Goal: Register for event/course

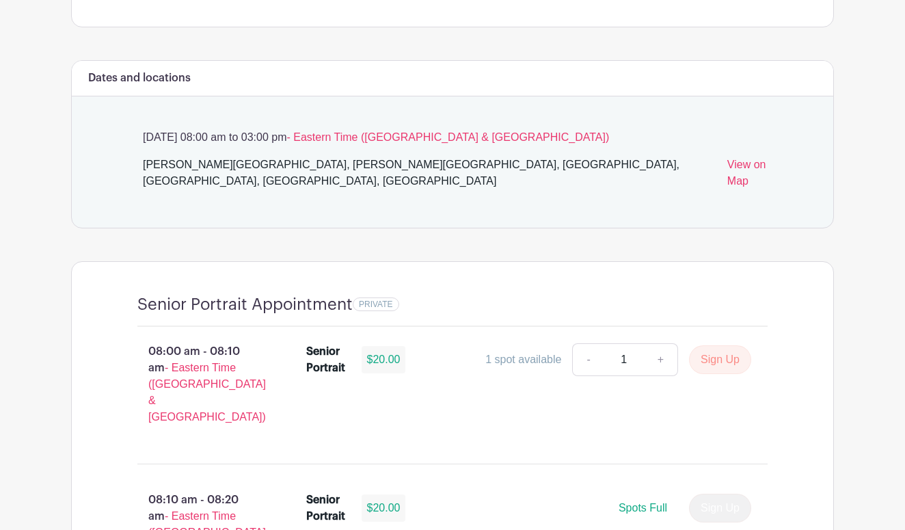
scroll to position [693, 0]
click at [665, 347] on link "+" at bounding box center [661, 358] width 34 height 33
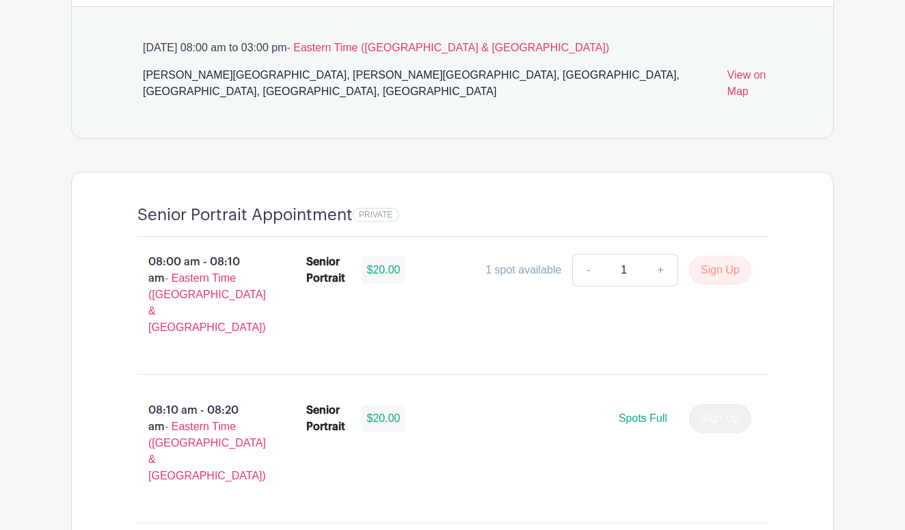
scroll to position [767, 0]
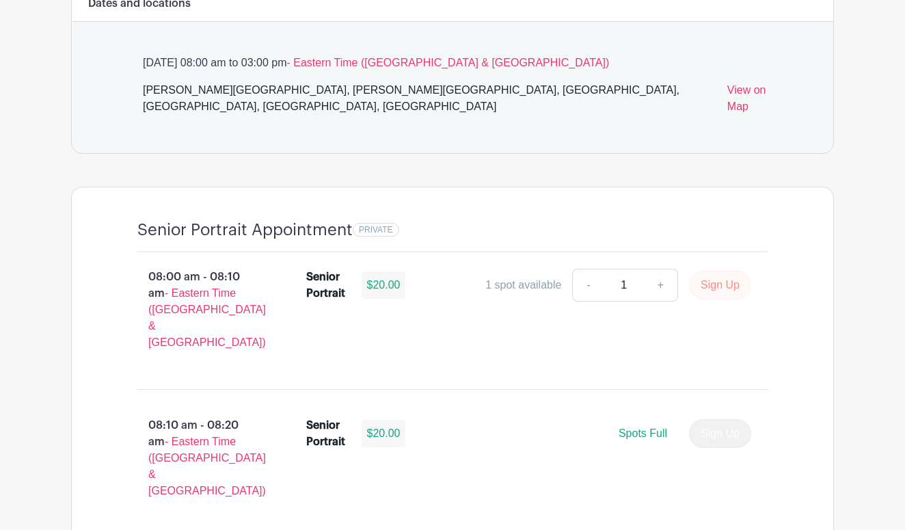
click at [711, 272] on button "Sign Up" at bounding box center [720, 285] width 62 height 29
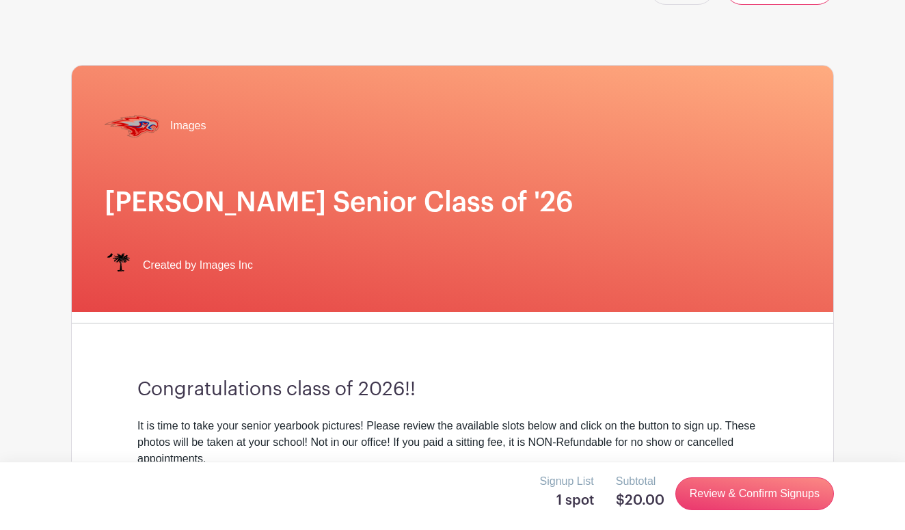
scroll to position [46, 0]
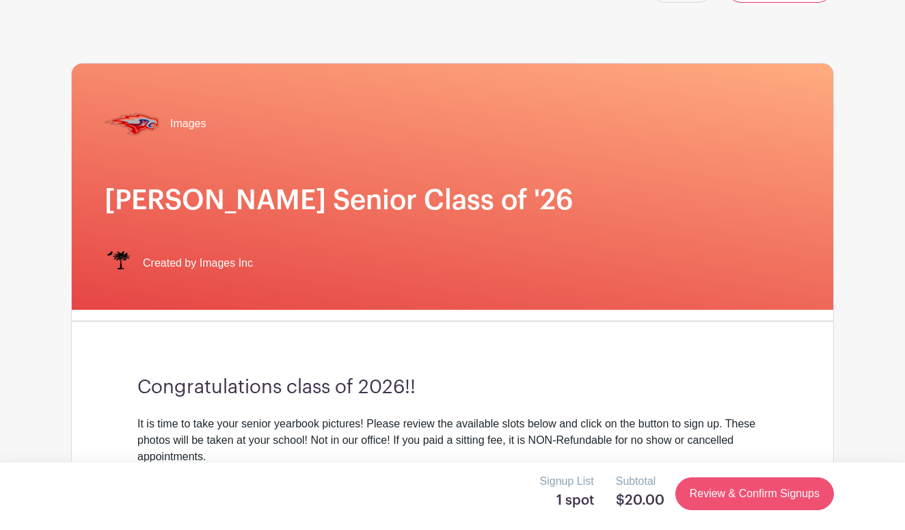
click at [753, 494] on link "Review & Confirm Signups" at bounding box center [754, 493] width 159 height 33
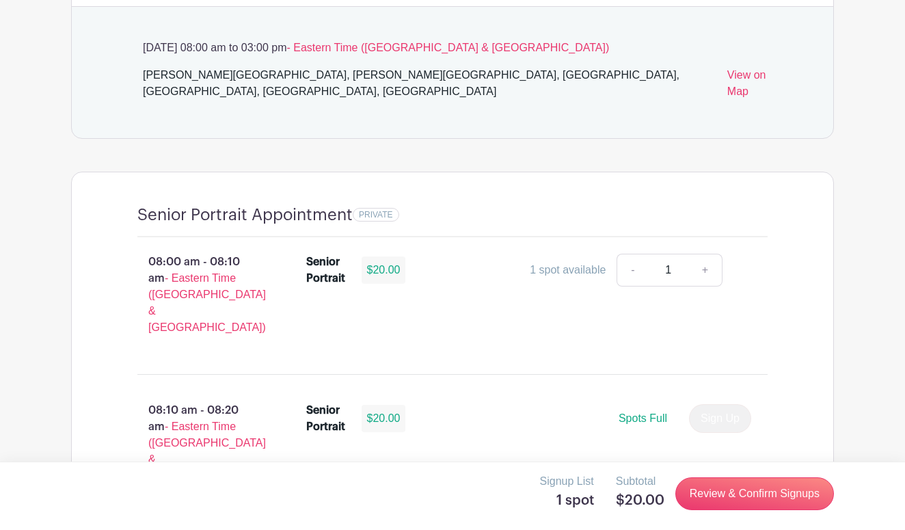
scroll to position [885, 0]
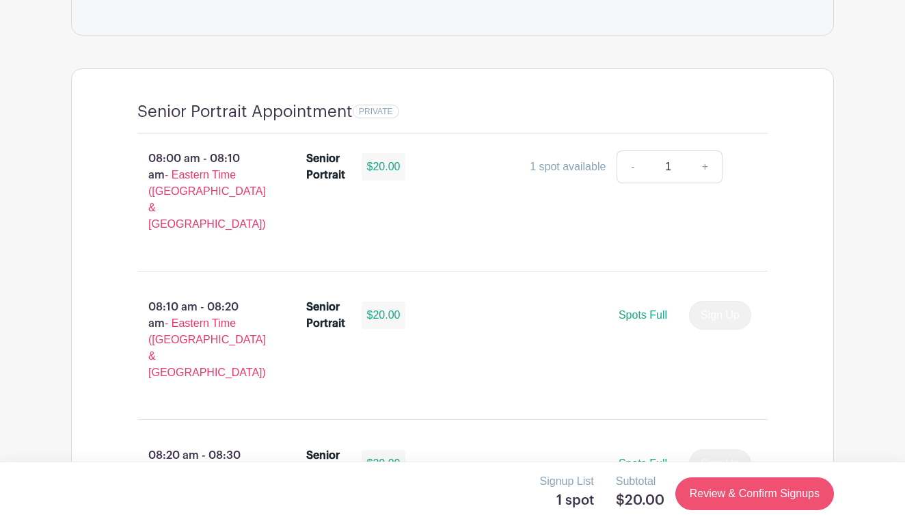
click at [743, 499] on link "Review & Confirm Signups" at bounding box center [754, 493] width 159 height 33
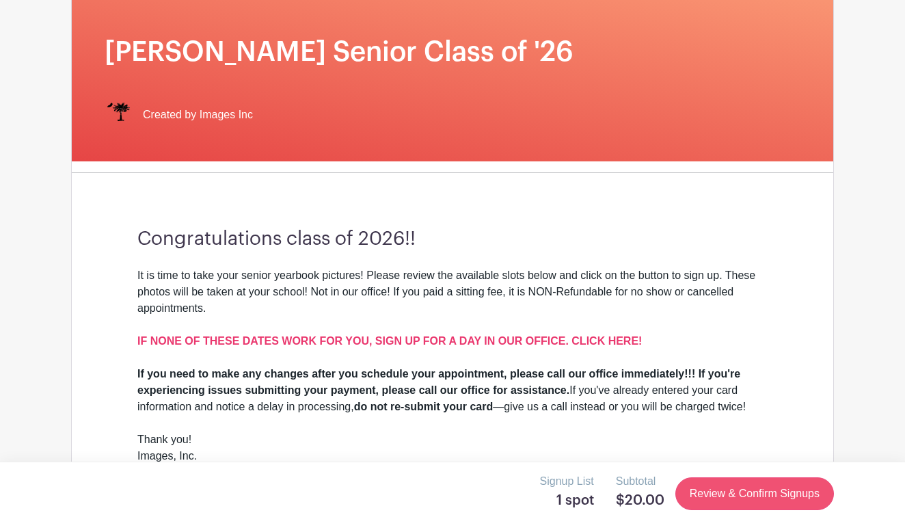
scroll to position [0, 0]
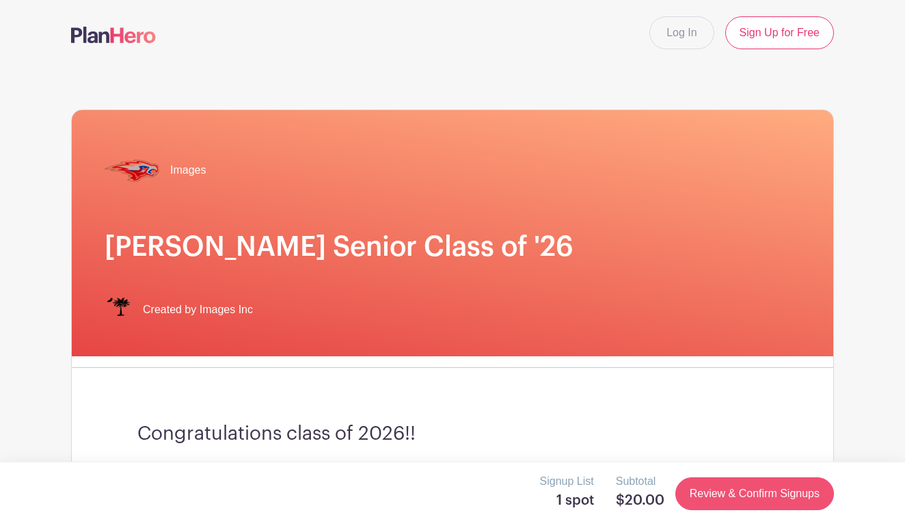
click at [724, 492] on link "Review & Confirm Signups" at bounding box center [754, 493] width 159 height 33
click at [712, 492] on link "Review & Confirm Signups" at bounding box center [754, 493] width 159 height 33
click at [725, 489] on link "Review & Confirm Signups" at bounding box center [754, 493] width 159 height 33
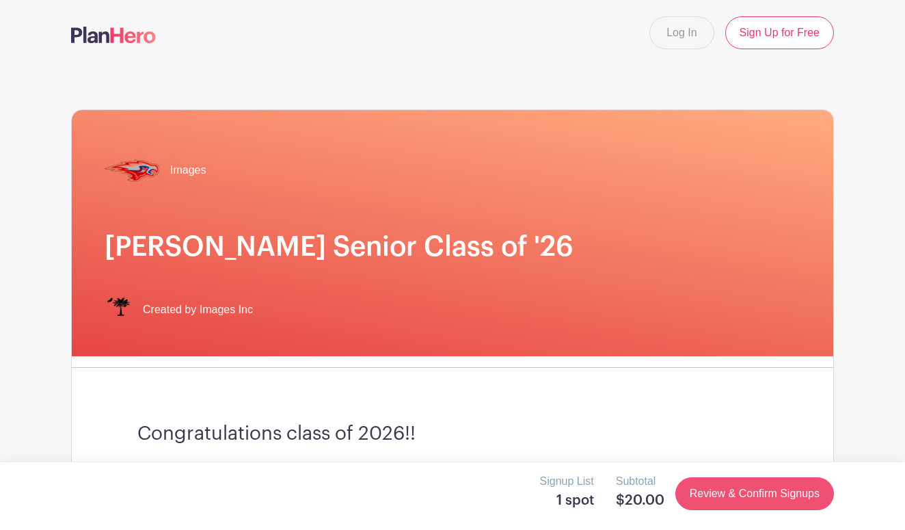
click at [725, 489] on link "Review & Confirm Signups" at bounding box center [754, 493] width 159 height 33
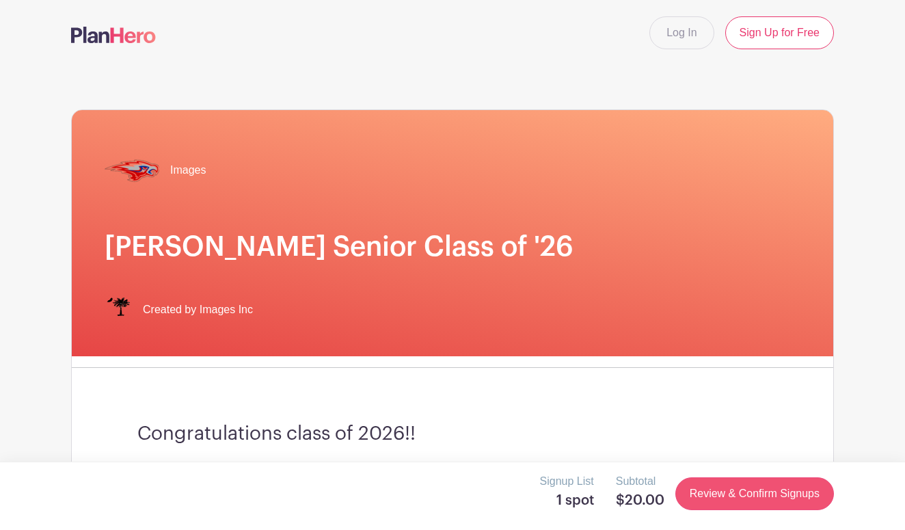
click at [725, 489] on link "Review & Confirm Signups" at bounding box center [754, 493] width 159 height 33
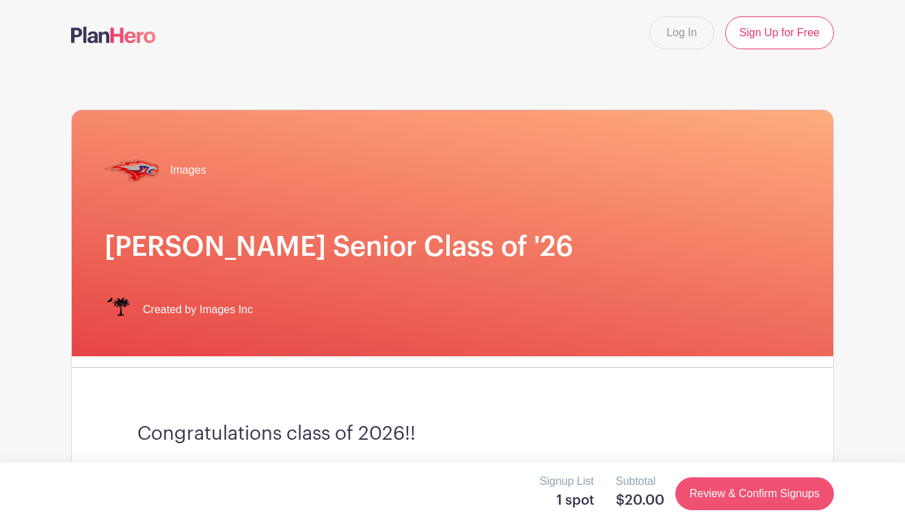
click at [725, 489] on link "Review & Confirm Signups" at bounding box center [754, 493] width 159 height 33
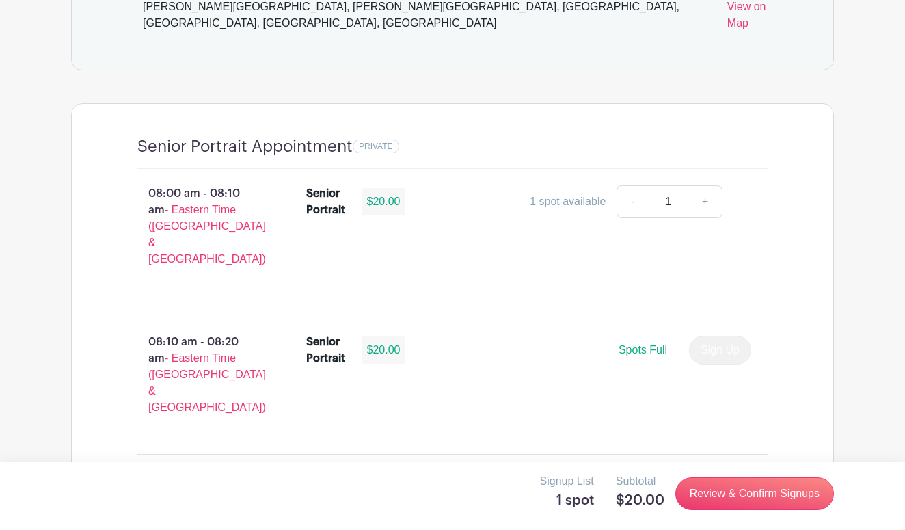
scroll to position [849, 0]
click at [704, 187] on link "+" at bounding box center [705, 203] width 34 height 33
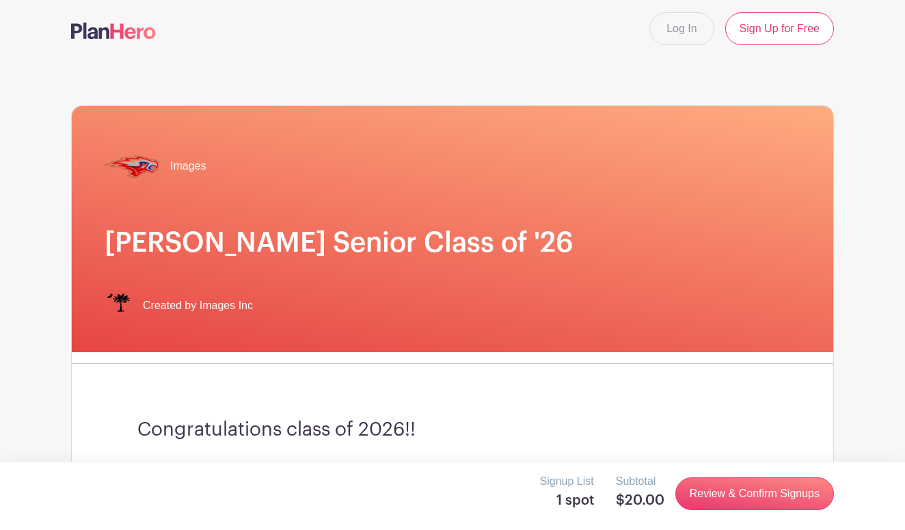
scroll to position [0, 0]
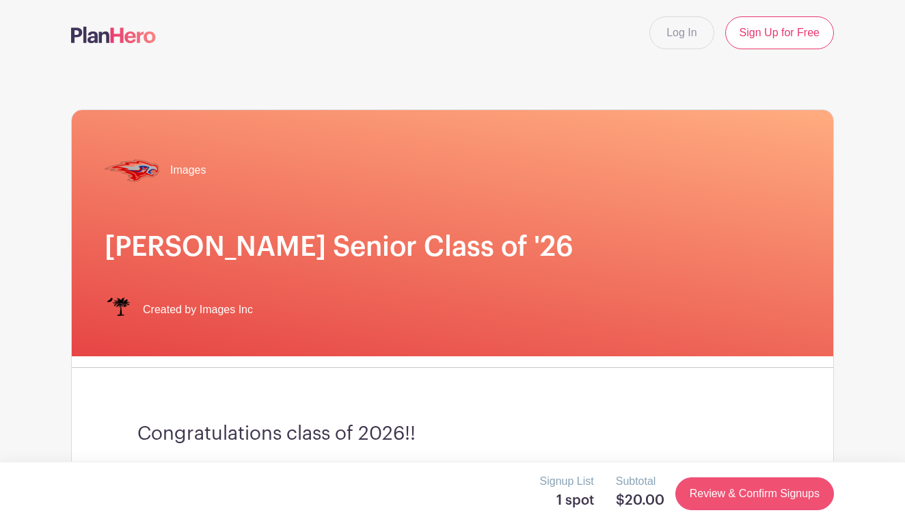
click at [701, 500] on link "Review & Confirm Signups" at bounding box center [754, 493] width 159 height 33
click at [708, 487] on link "Review & Confirm Signups" at bounding box center [754, 493] width 159 height 33
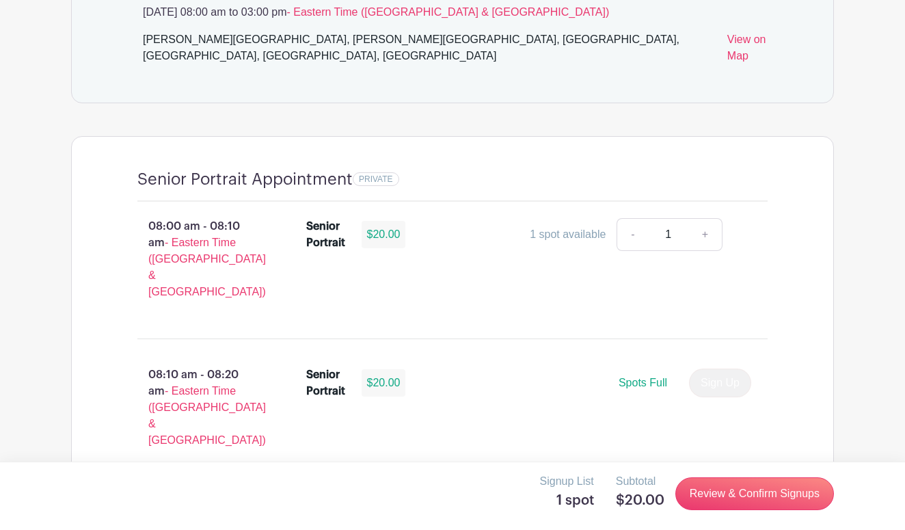
scroll to position [819, 0]
click at [678, 217] on input "1" at bounding box center [668, 233] width 41 height 33
click at [626, 248] on div "Senior Portrait $20.00 1 spot available - 1 +" at bounding box center [537, 263] width 506 height 104
click at [719, 501] on link "Review & Confirm Signups" at bounding box center [754, 493] width 159 height 33
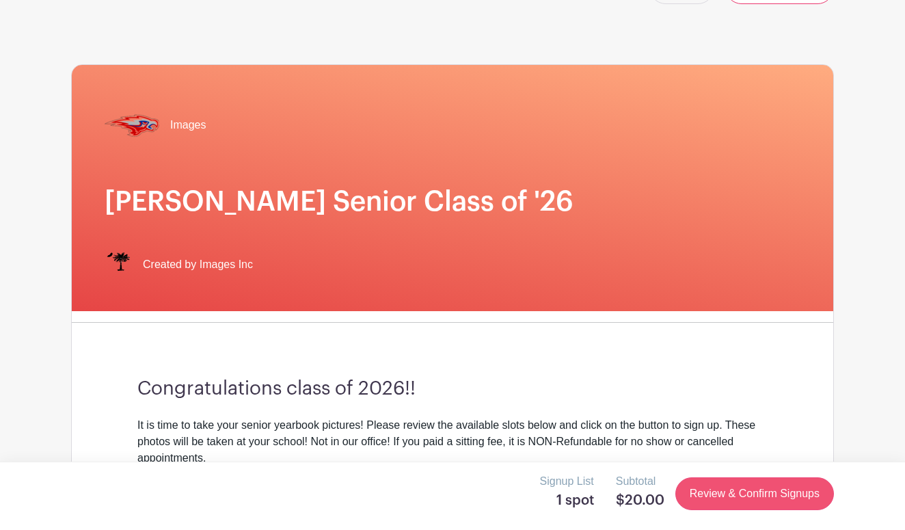
click at [719, 501] on link "Review & Confirm Signups" at bounding box center [754, 493] width 159 height 33
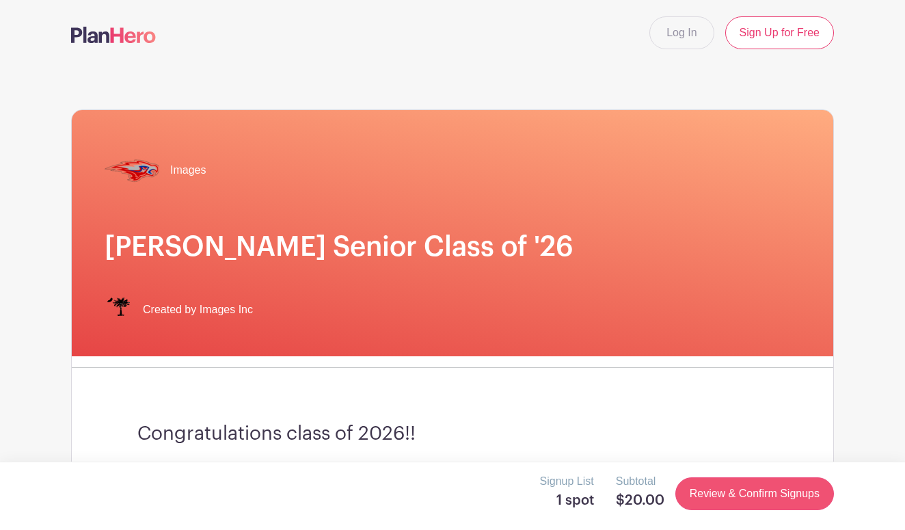
click at [719, 501] on link "Review & Confirm Signups" at bounding box center [754, 493] width 159 height 33
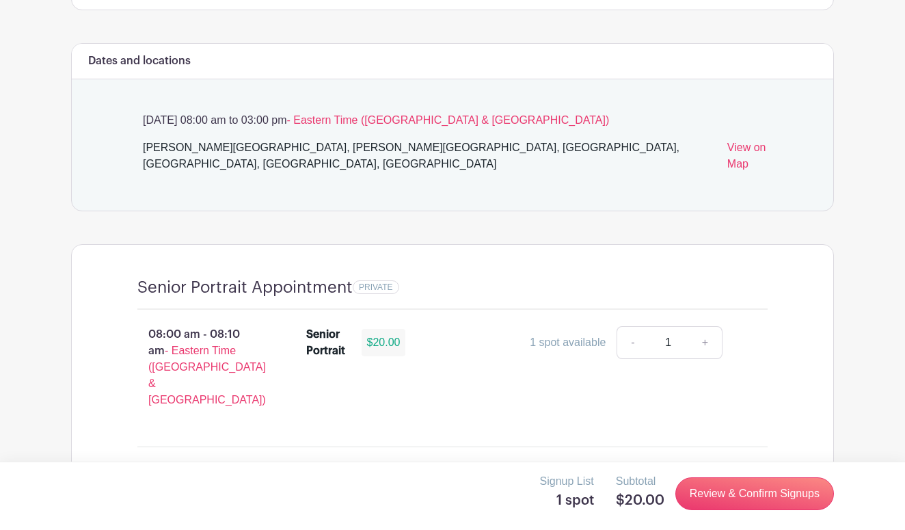
click at [704, 326] on link "+" at bounding box center [705, 342] width 34 height 33
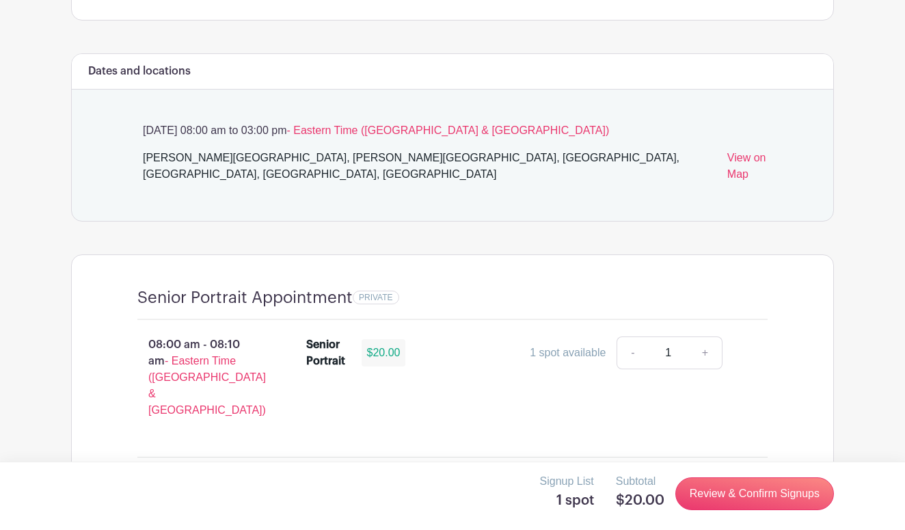
scroll to position [702, 0]
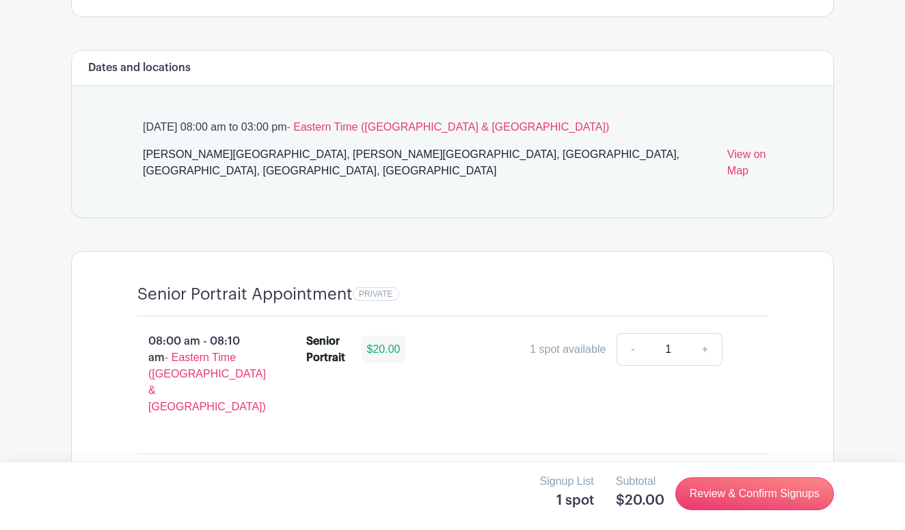
click at [678, 333] on input "1" at bounding box center [668, 349] width 41 height 33
type input "2"
click at [715, 491] on link "Review & Confirm Signups" at bounding box center [754, 493] width 159 height 33
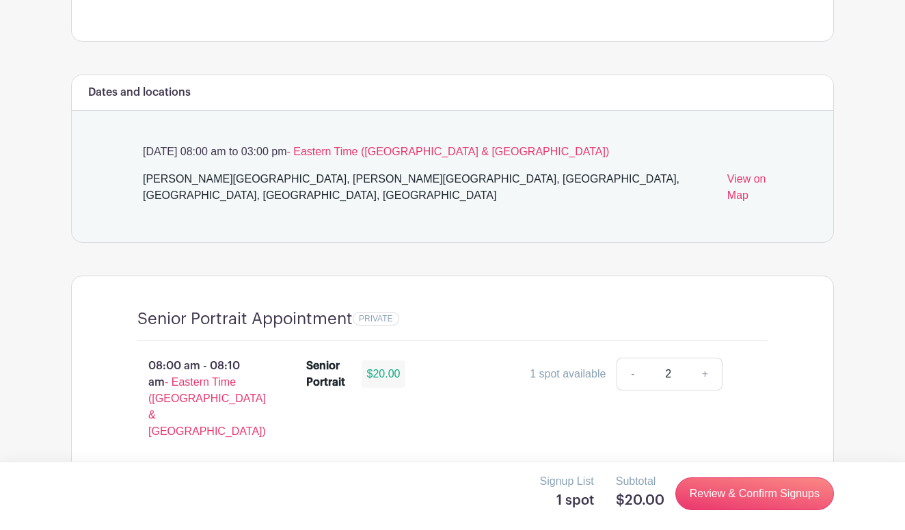
scroll to position [691, 0]
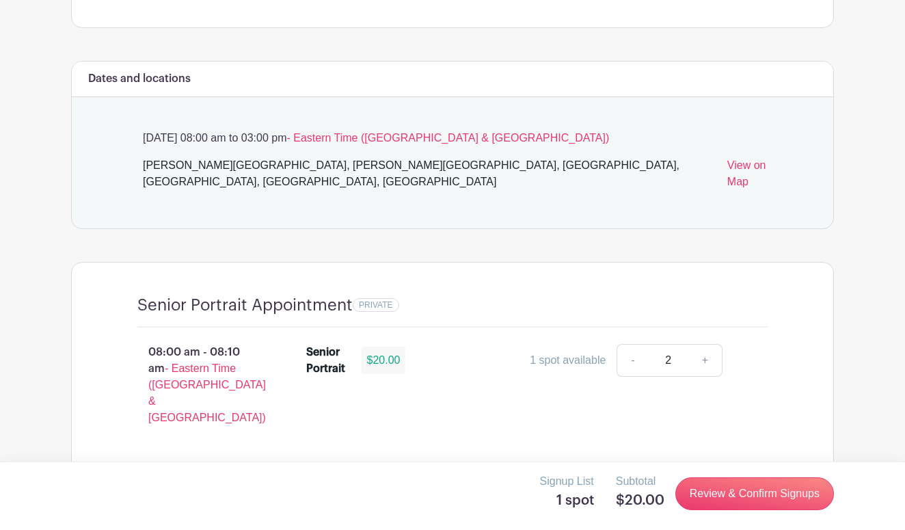
click at [678, 344] on input "2" at bounding box center [668, 360] width 41 height 33
type input "1"
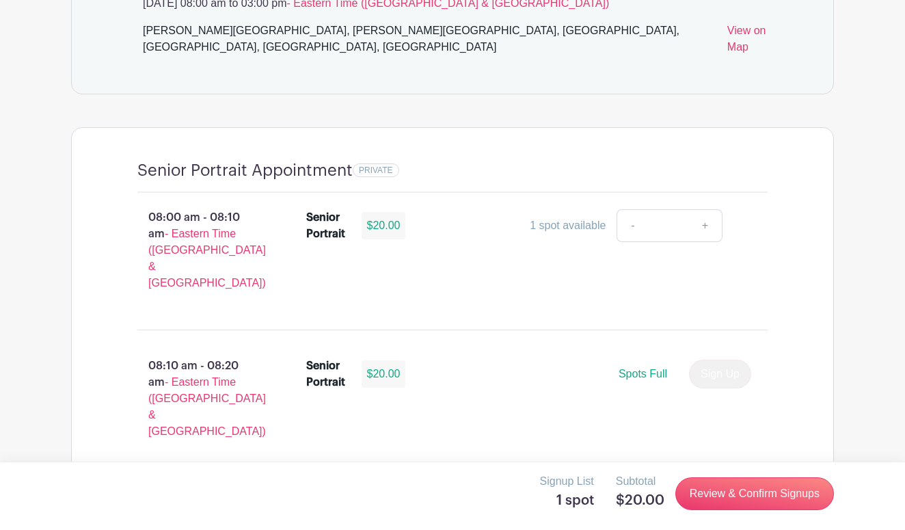
scroll to position [827, 0]
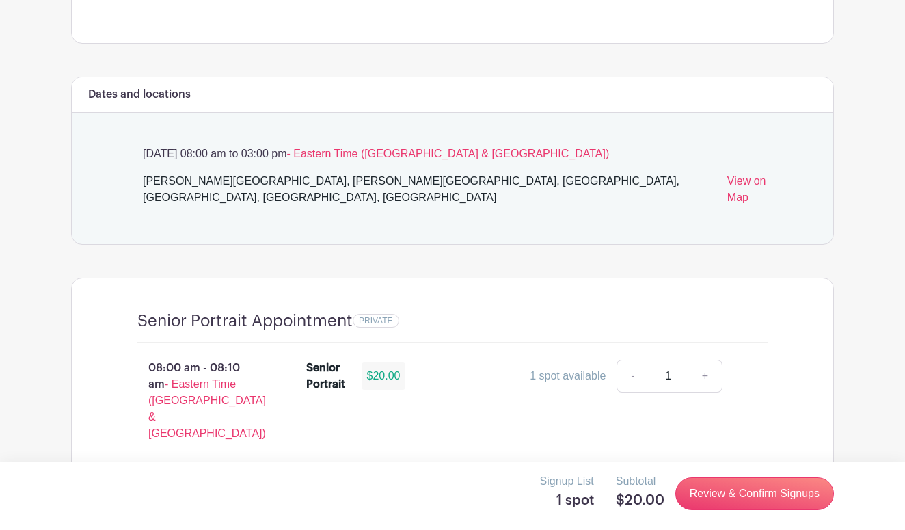
scroll to position [685, 0]
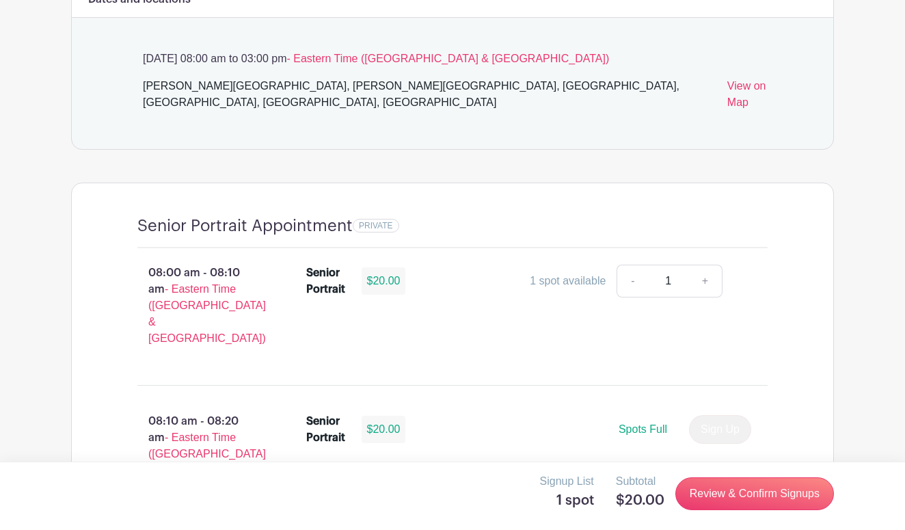
click at [709, 264] on link "+" at bounding box center [705, 280] width 34 height 33
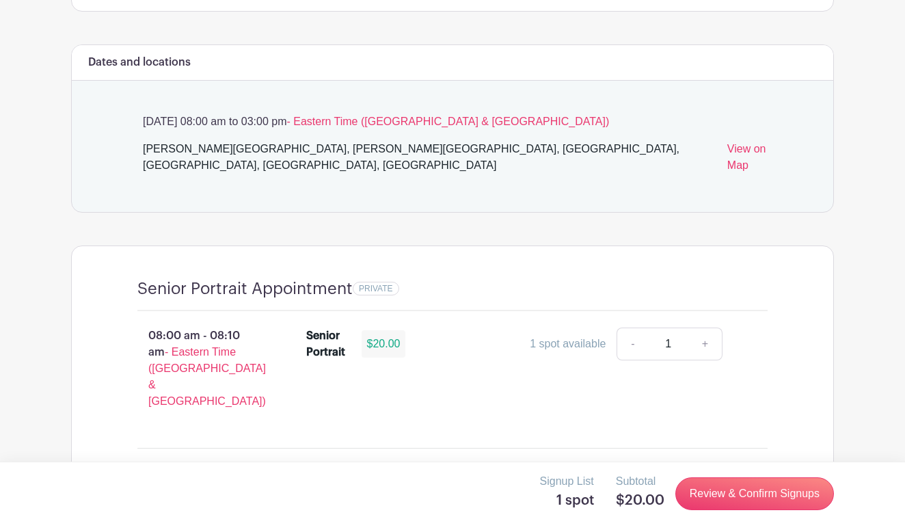
scroll to position [739, 0]
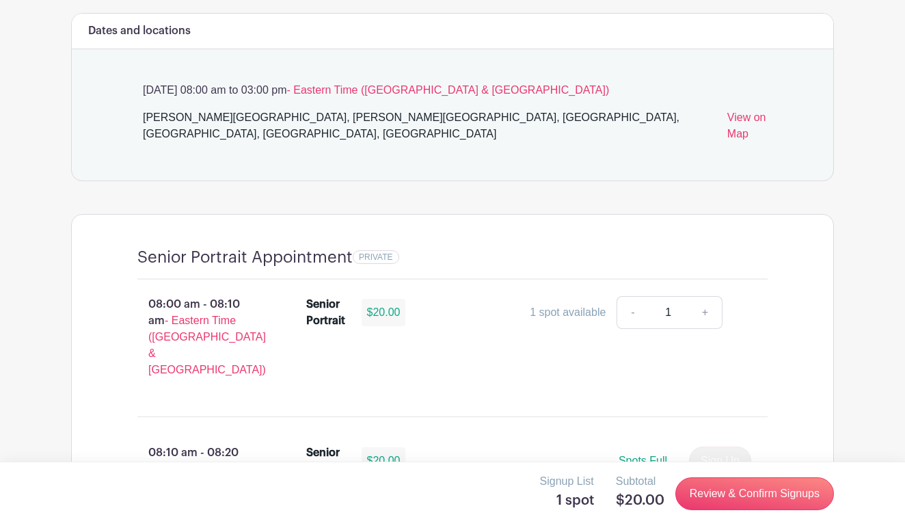
click at [760, 290] on div "Senior Portrait $20.00 1 spot available - 1 +" at bounding box center [537, 342] width 506 height 104
click at [746, 502] on link "Review & Confirm Signups" at bounding box center [754, 493] width 159 height 33
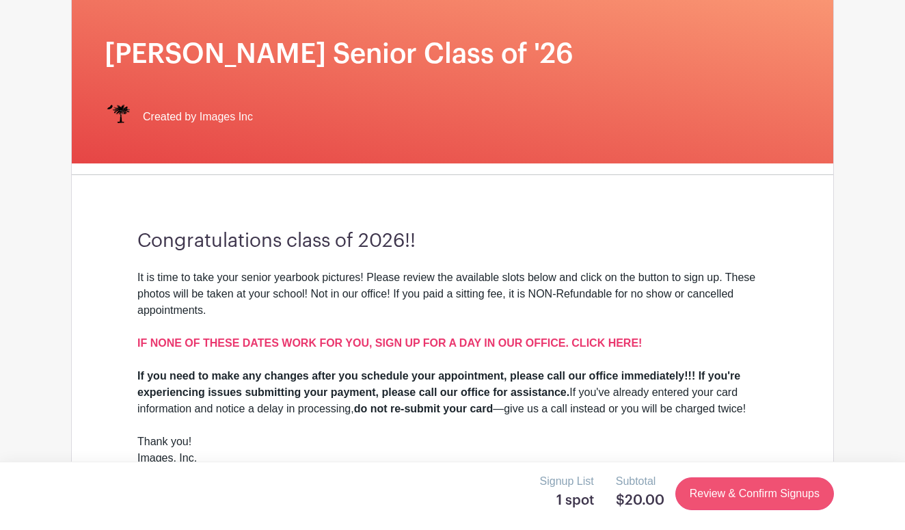
click at [746, 502] on link "Review & Confirm Signups" at bounding box center [754, 493] width 159 height 33
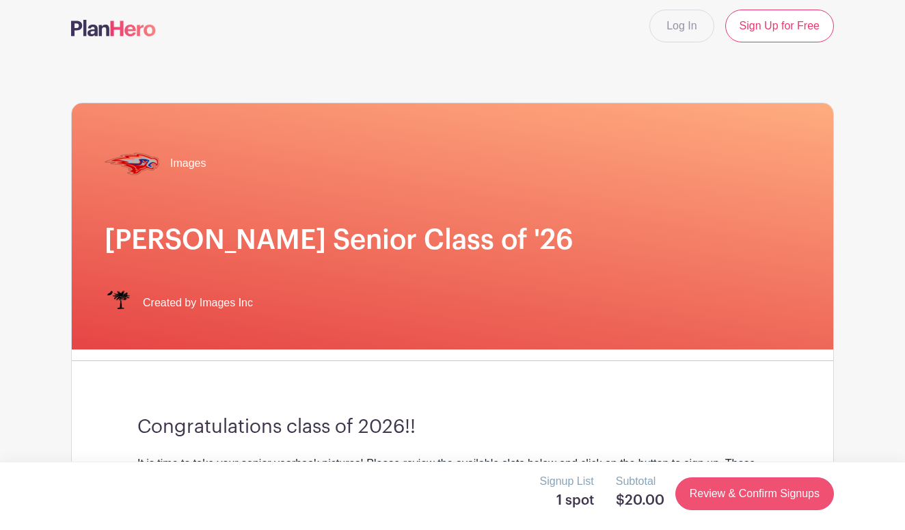
scroll to position [0, 0]
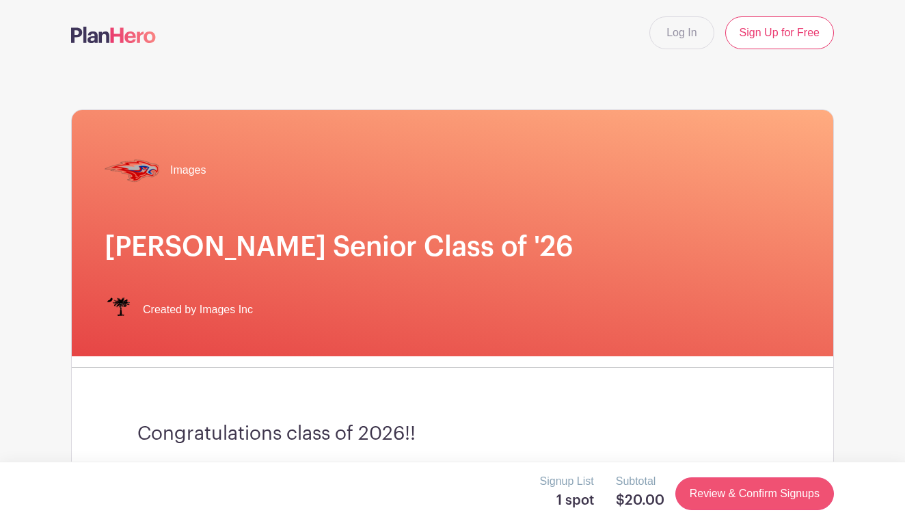
click at [746, 502] on link "Review & Confirm Signups" at bounding box center [754, 493] width 159 height 33
click at [748, 488] on link "Review & Confirm Signups" at bounding box center [754, 493] width 159 height 33
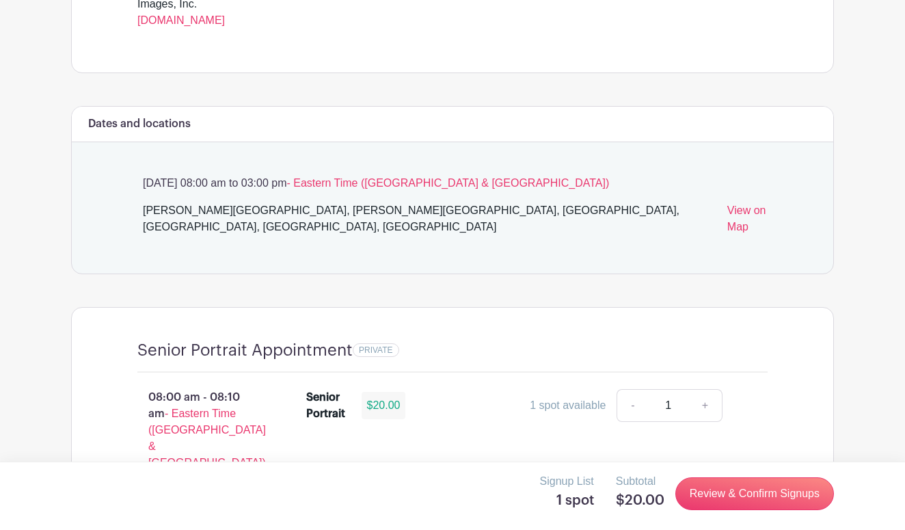
scroll to position [505, 0]
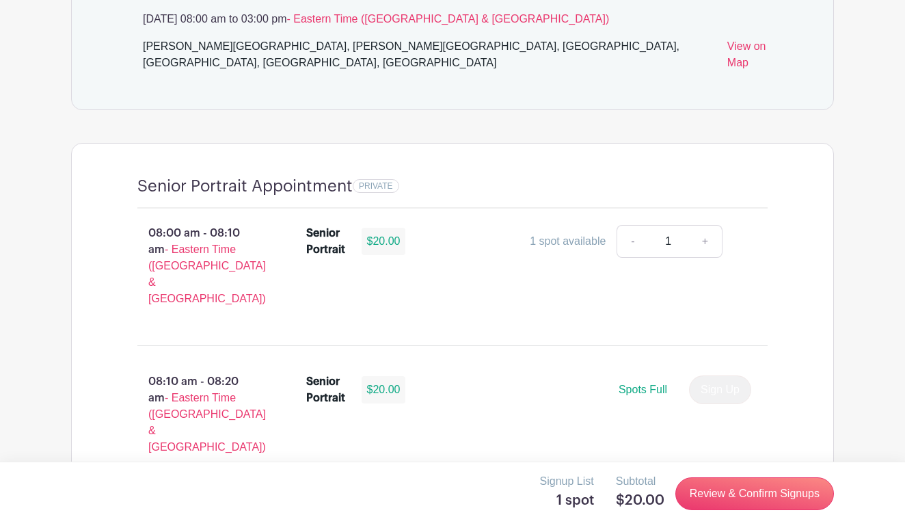
scroll to position [793, 0]
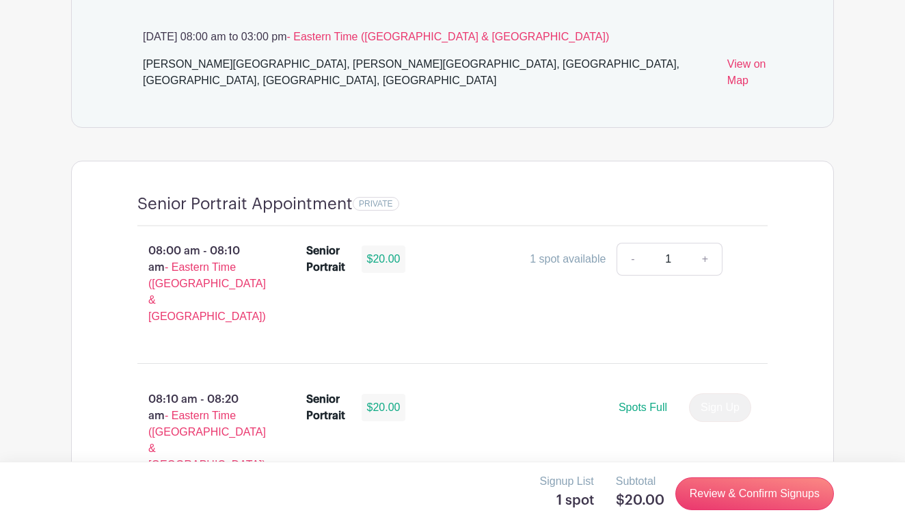
click at [630, 253] on link "-" at bounding box center [631, 259] width 31 height 33
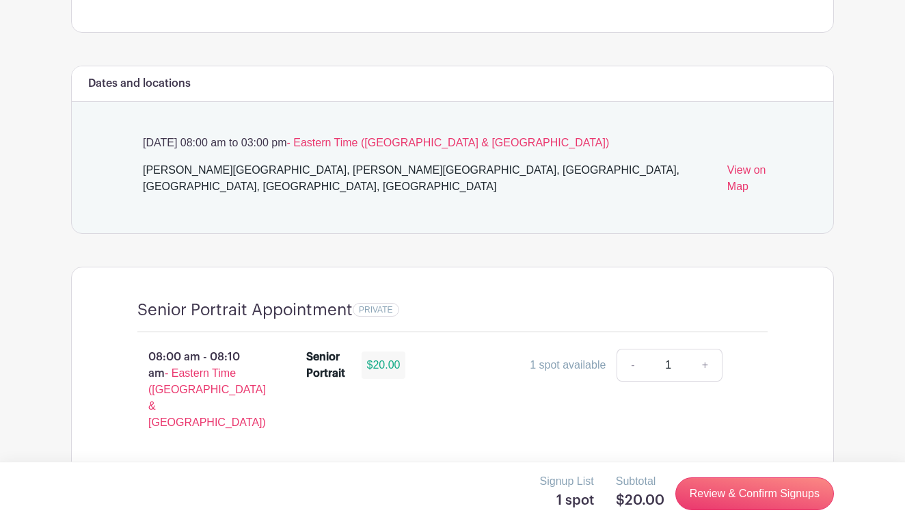
scroll to position [687, 0]
click at [474, 331] on div "08:00 am - 08:10 am - Eastern Time (US & Canada) Senior Portrait $20.00 1 spot …" at bounding box center [453, 394] width 696 height 126
click at [389, 351] on div "$20.00" at bounding box center [383, 364] width 44 height 27
click at [706, 353] on link "+" at bounding box center [705, 364] width 34 height 33
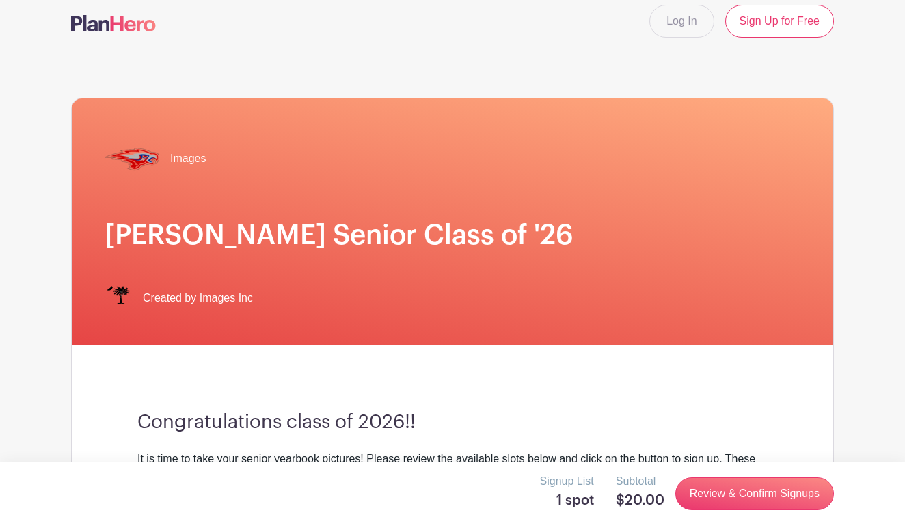
scroll to position [0, 0]
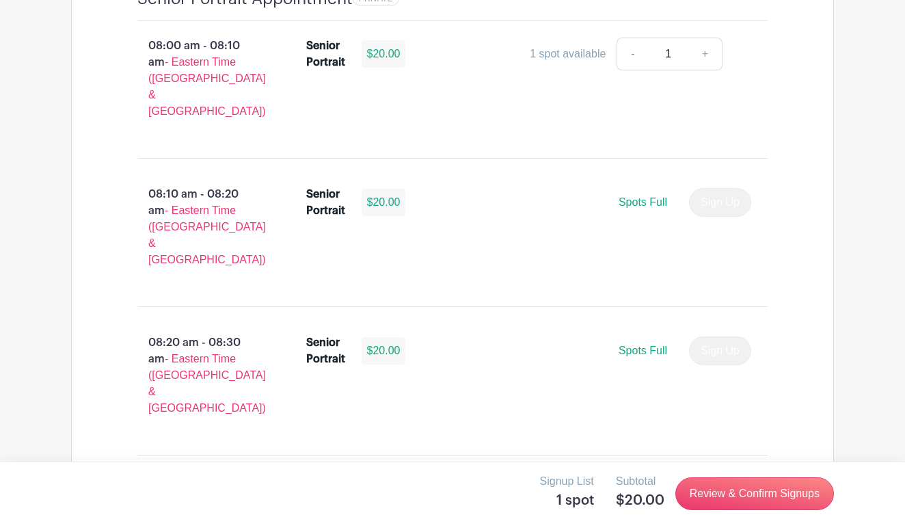
scroll to position [1008, 0]
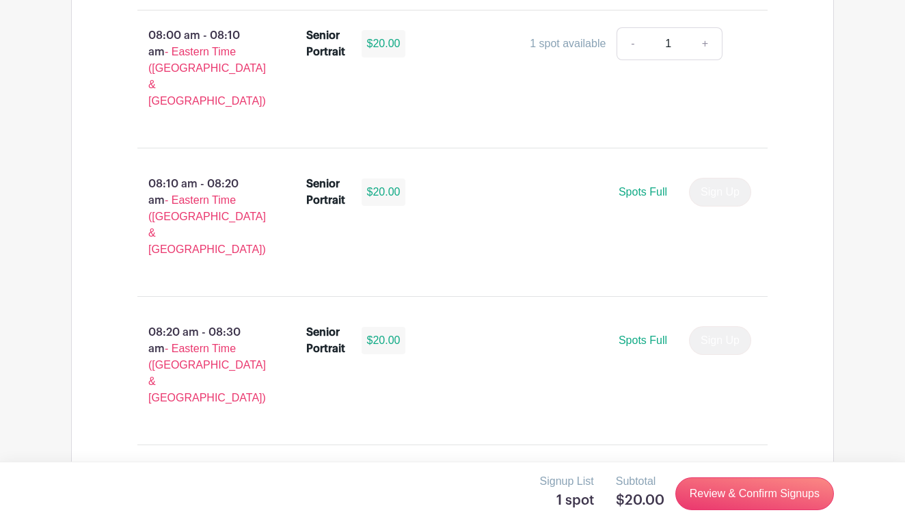
click at [710, 474] on button "Sign Up" at bounding box center [720, 488] width 62 height 29
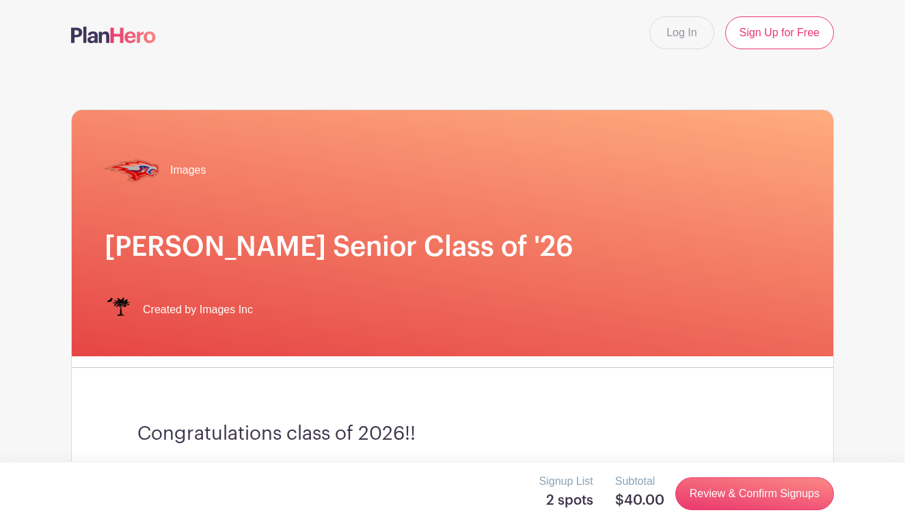
click at [552, 504] on h5 "2 spots" at bounding box center [566, 500] width 54 height 16
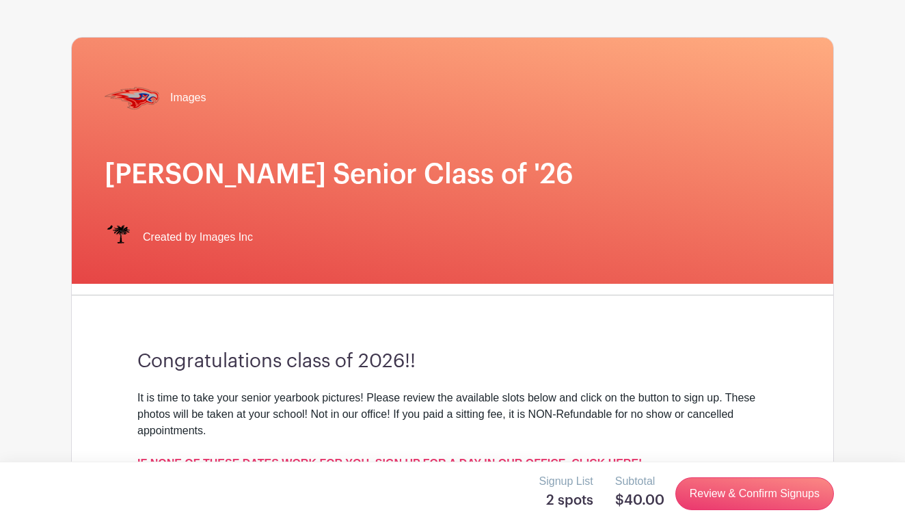
scroll to position [94, 0]
